Goal: Information Seeking & Learning: Check status

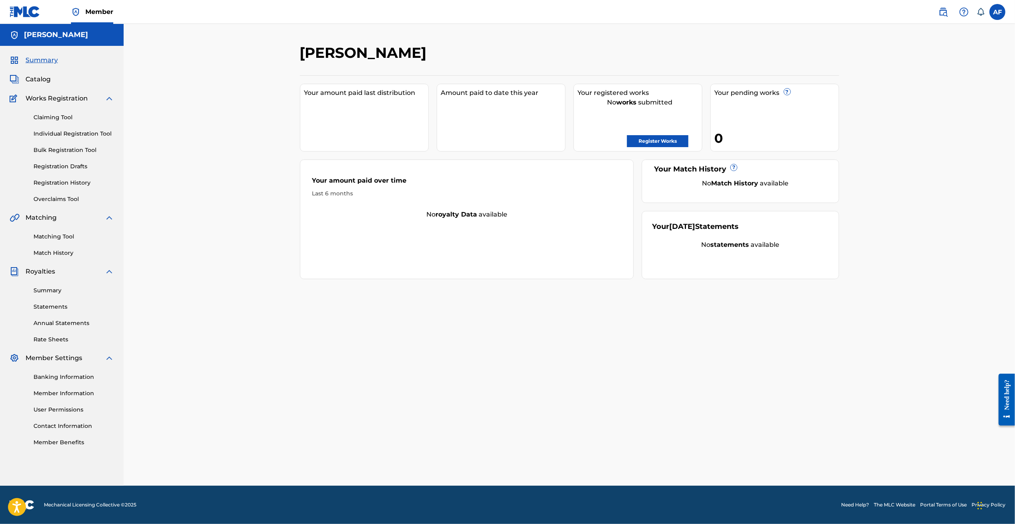
click at [64, 182] on link "Registration History" at bounding box center [74, 183] width 81 height 8
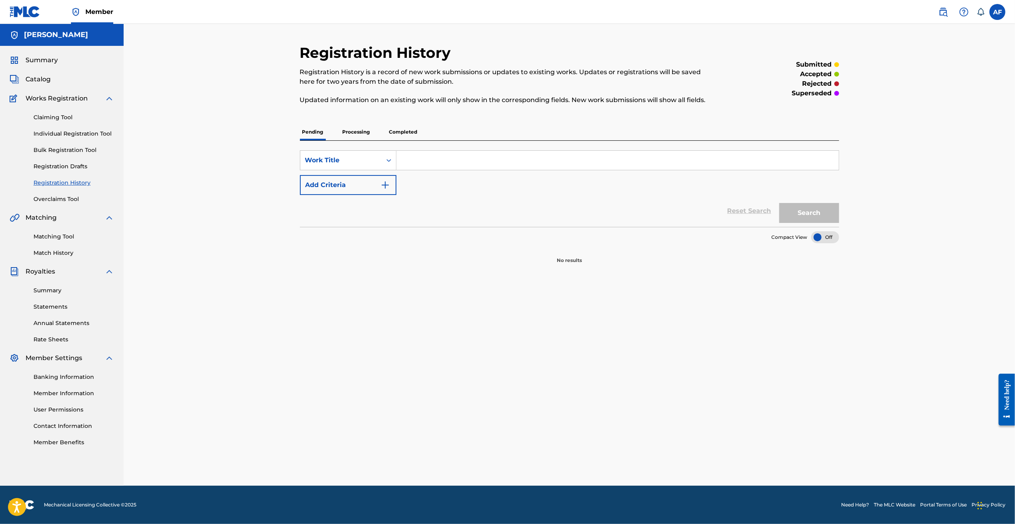
click at [350, 137] on p "Processing" at bounding box center [356, 132] width 32 height 17
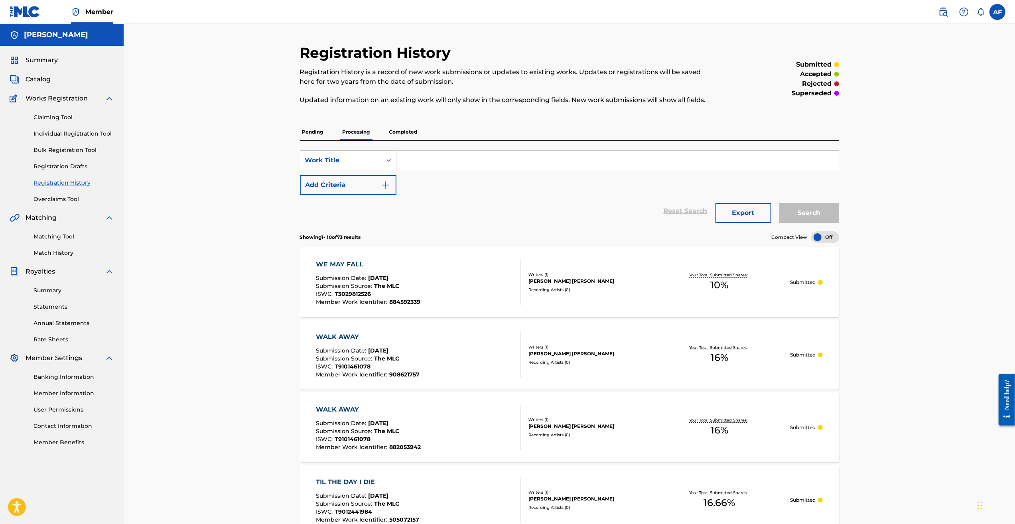
click at [231, 245] on div "Registration History Registration History is a record of new work submissions o…" at bounding box center [570, 524] width 892 height 1001
drag, startPoint x: 236, startPoint y: 307, endPoint x: 247, endPoint y: 298, distance: 13.9
click at [236, 307] on div "Registration History Registration History is a record of new work submissions o…" at bounding box center [570, 524] width 892 height 1001
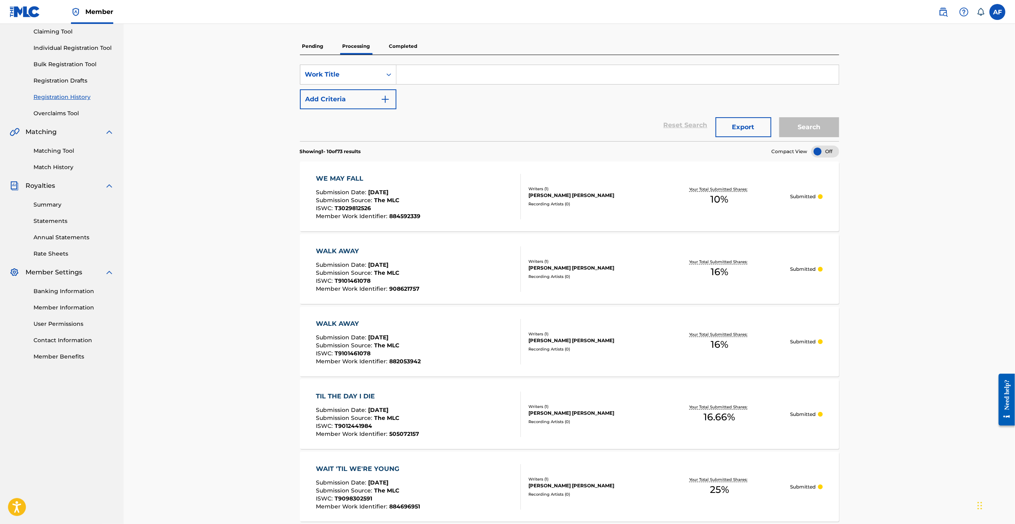
drag, startPoint x: 261, startPoint y: 189, endPoint x: 262, endPoint y: 297, distance: 108.1
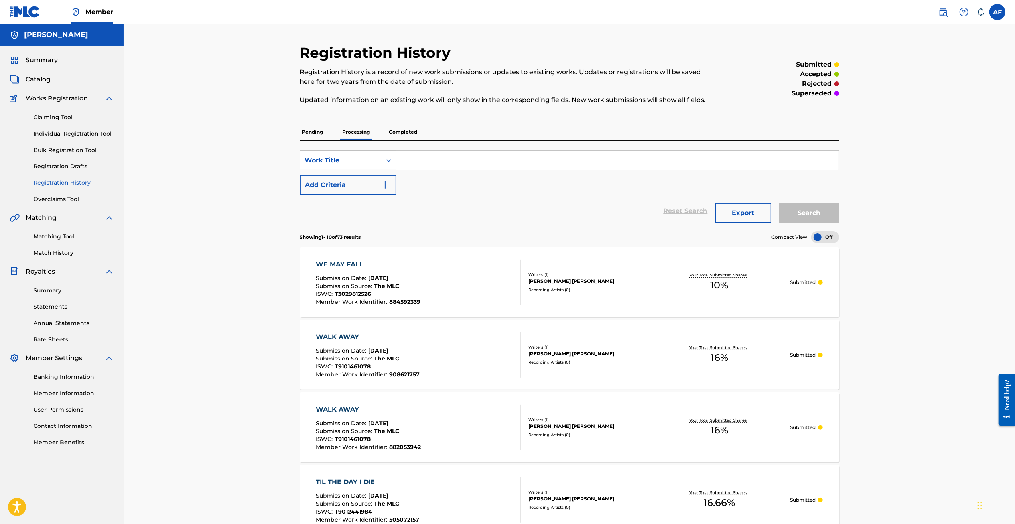
drag, startPoint x: 276, startPoint y: 436, endPoint x: 239, endPoint y: 243, distance: 197.0
click at [310, 132] on p "Pending" at bounding box center [313, 132] width 26 height 17
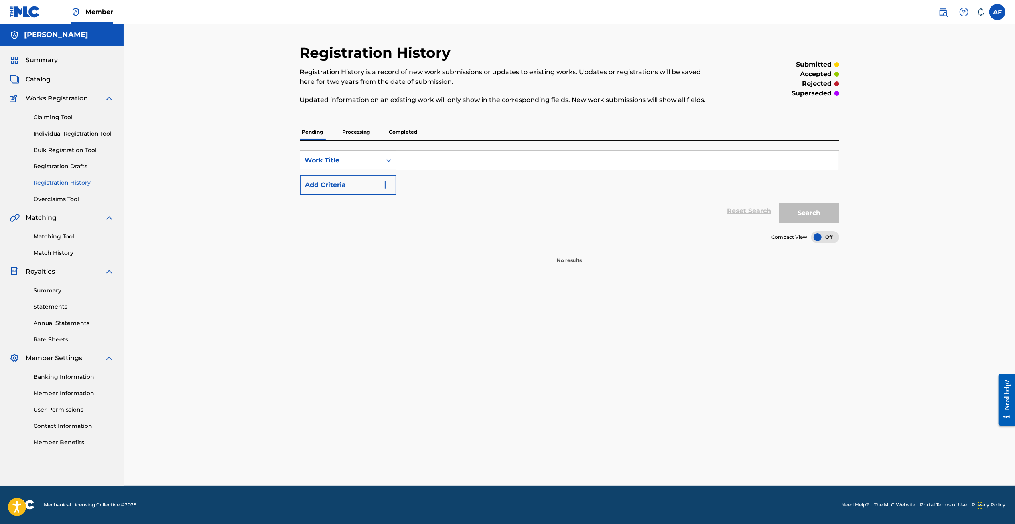
click at [358, 133] on p "Processing" at bounding box center [356, 132] width 32 height 17
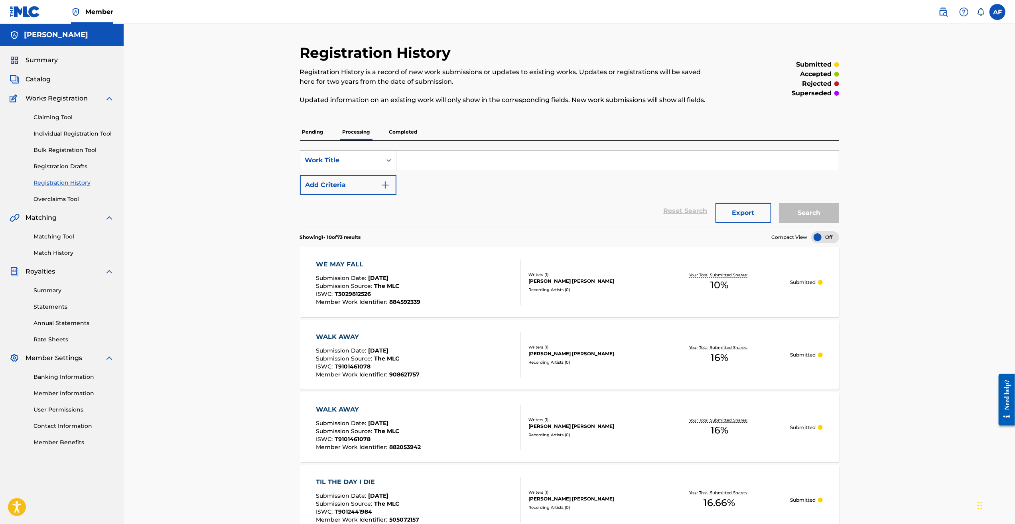
click at [251, 207] on div "Registration History Registration History is a record of new work submissions o…" at bounding box center [570, 524] width 892 height 1001
